Goal: Task Accomplishment & Management: Use online tool/utility

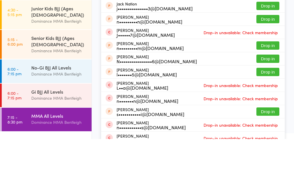
type input "[PERSON_NAME]"
click at [265, 31] on button "Drop in" at bounding box center [268, 31] width 23 height 8
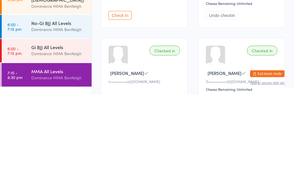
click at [53, 171] on div "Dominance MMA Bentleigh" at bounding box center [58, 174] width 55 height 7
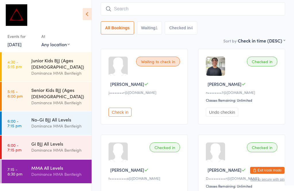
click at [145, 16] on input "search" at bounding box center [193, 8] width 184 height 13
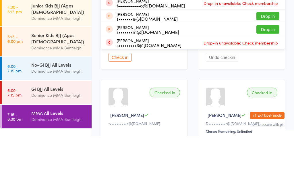
type input "[PERSON_NAME]"
click at [265, 16] on button "Drop in" at bounding box center [268, 18] width 23 height 8
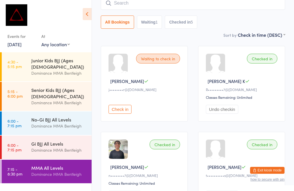
click at [73, 165] on div "MMA All Levels" at bounding box center [58, 168] width 55 height 6
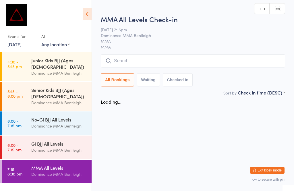
scroll to position [0, 0]
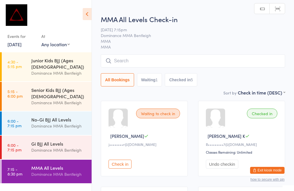
click at [222, 46] on span "MMA" at bounding box center [193, 47] width 184 height 6
click at [241, 49] on span "MMA" at bounding box center [193, 47] width 184 height 6
click at [241, 55] on input "search" at bounding box center [193, 60] width 184 height 13
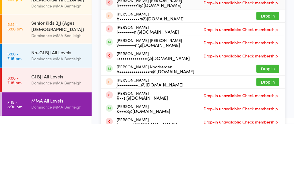
type input "[PERSON_NAME]"
click at [270, 132] on button "Drop in" at bounding box center [268, 136] width 23 height 8
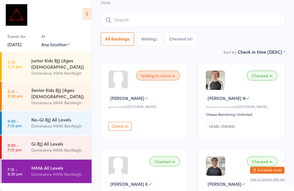
scroll to position [39, 0]
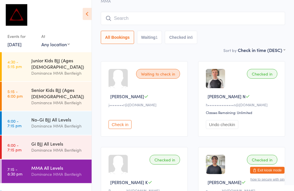
click at [192, 15] on input "search" at bounding box center [193, 18] width 184 height 13
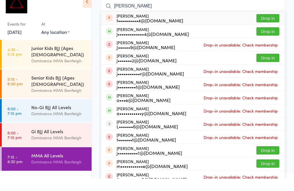
type input "[PERSON_NAME]"
click at [271, 40] on button "Drop in" at bounding box center [268, 44] width 23 height 8
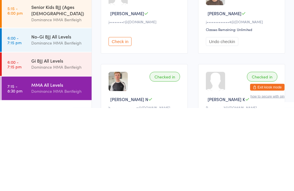
click at [60, 171] on div "Dominance MMA Bentleigh" at bounding box center [58, 174] width 55 height 7
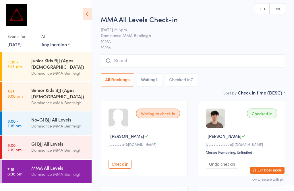
scroll to position [1, 0]
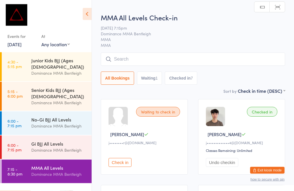
click at [253, 58] on input "search" at bounding box center [193, 59] width 184 height 13
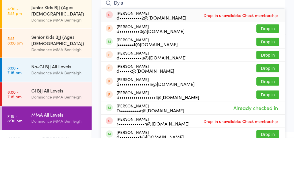
type input "Dyla"
click at [269, 91] on button "Drop in" at bounding box center [268, 95] width 23 height 8
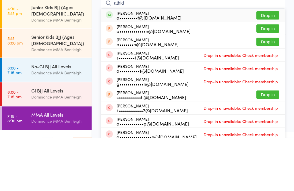
type input "athid"
click at [262, 65] on button "Drop in" at bounding box center [268, 69] width 23 height 8
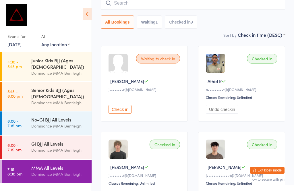
click at [55, 171] on div "Dominance MMA Bentleigh" at bounding box center [58, 174] width 55 height 7
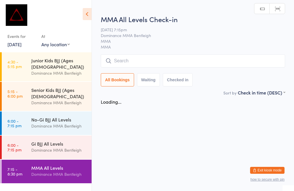
scroll to position [0, 0]
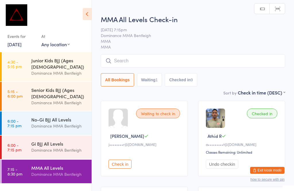
click at [157, 63] on input "search" at bounding box center [193, 60] width 184 height 13
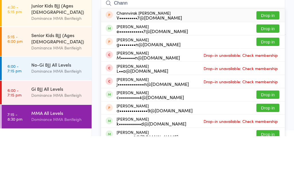
type input "Chann"
click at [275, 66] on button "Drop in" at bounding box center [268, 70] width 23 height 8
